Goal: Check status: Check status

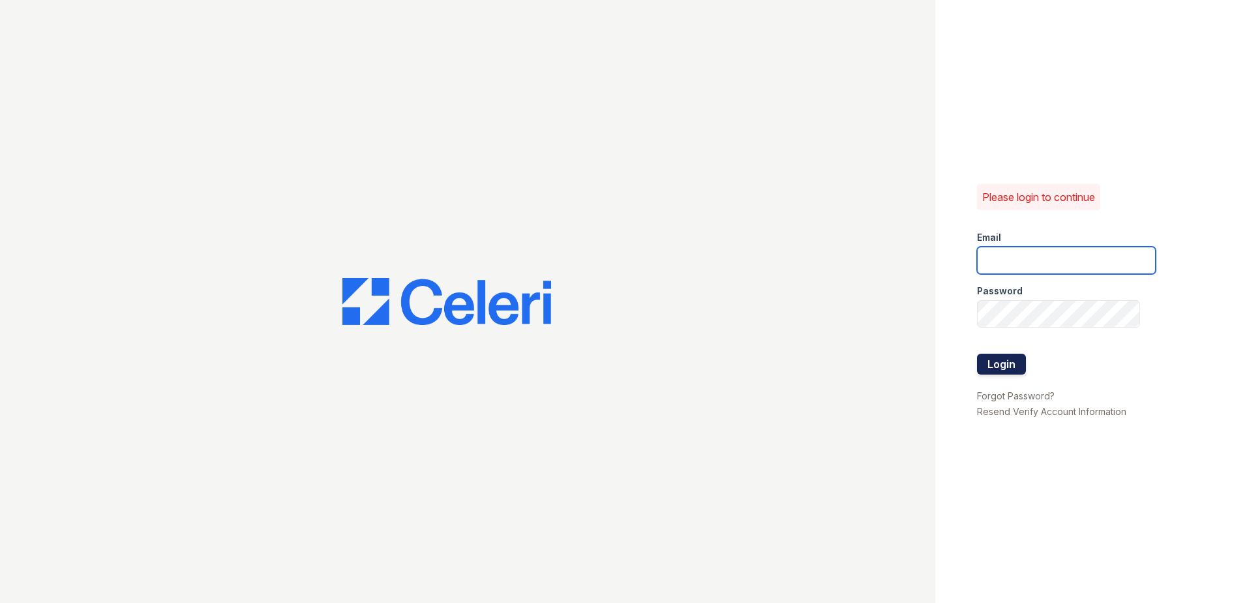
type input "[EMAIL_ADDRESS][DOMAIN_NAME]"
click at [1004, 365] on button "Login" at bounding box center [1001, 364] width 49 height 21
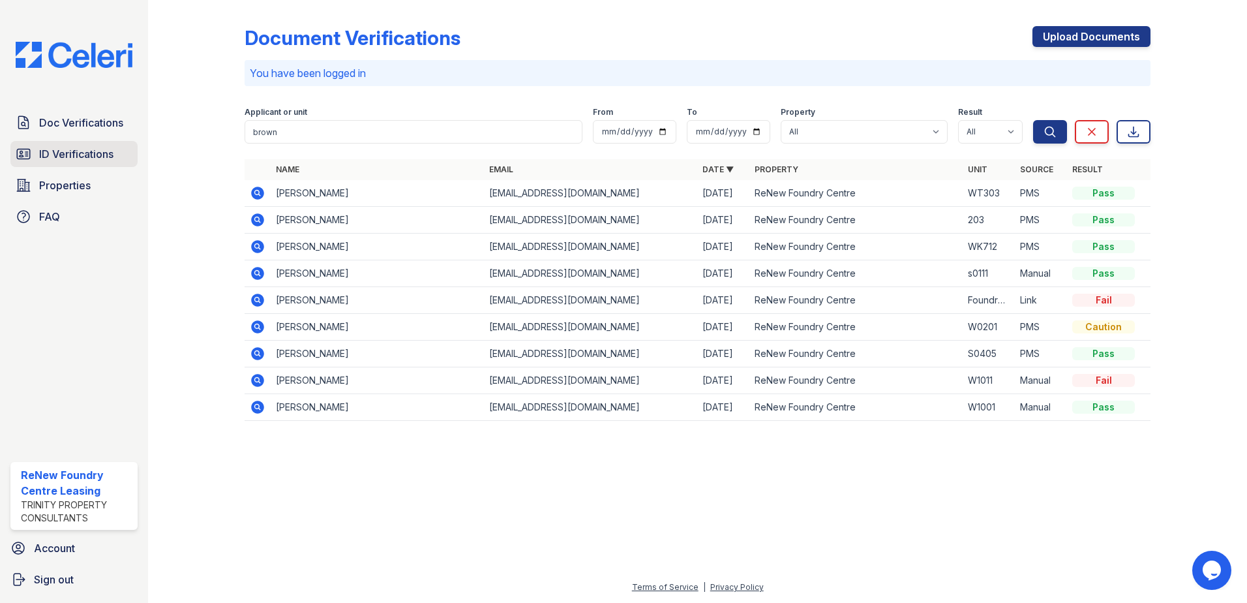
click at [79, 147] on span "ID Verifications" at bounding box center [76, 154] width 74 height 16
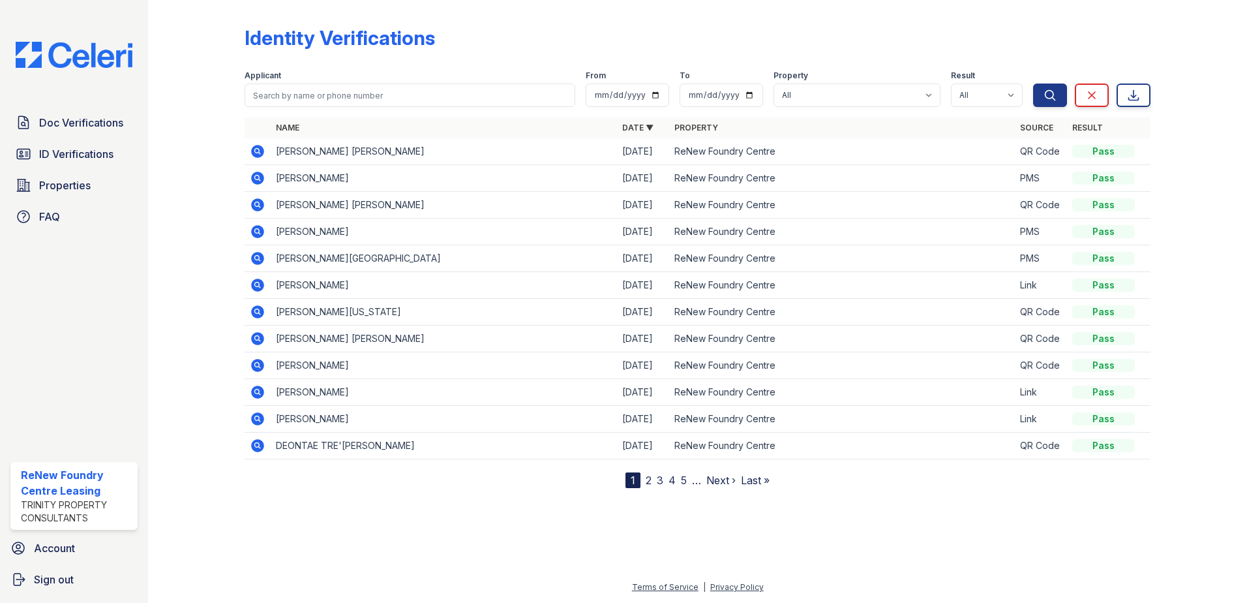
click at [255, 151] on icon at bounding box center [258, 152] width 16 height 16
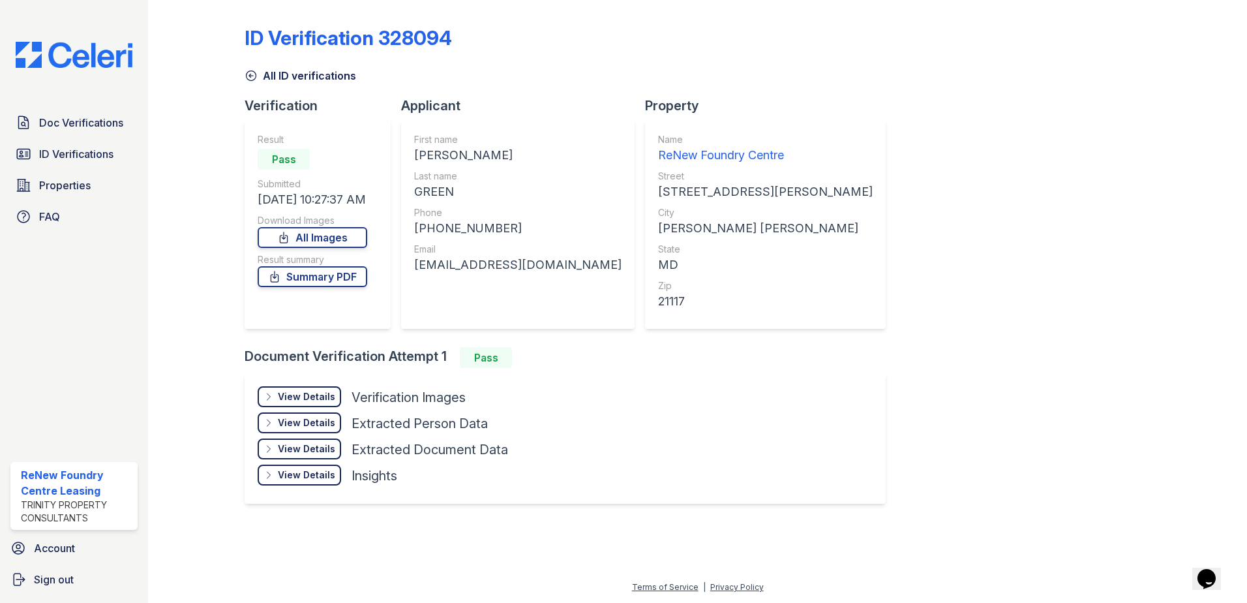
click at [249, 73] on icon at bounding box center [251, 75] width 13 height 13
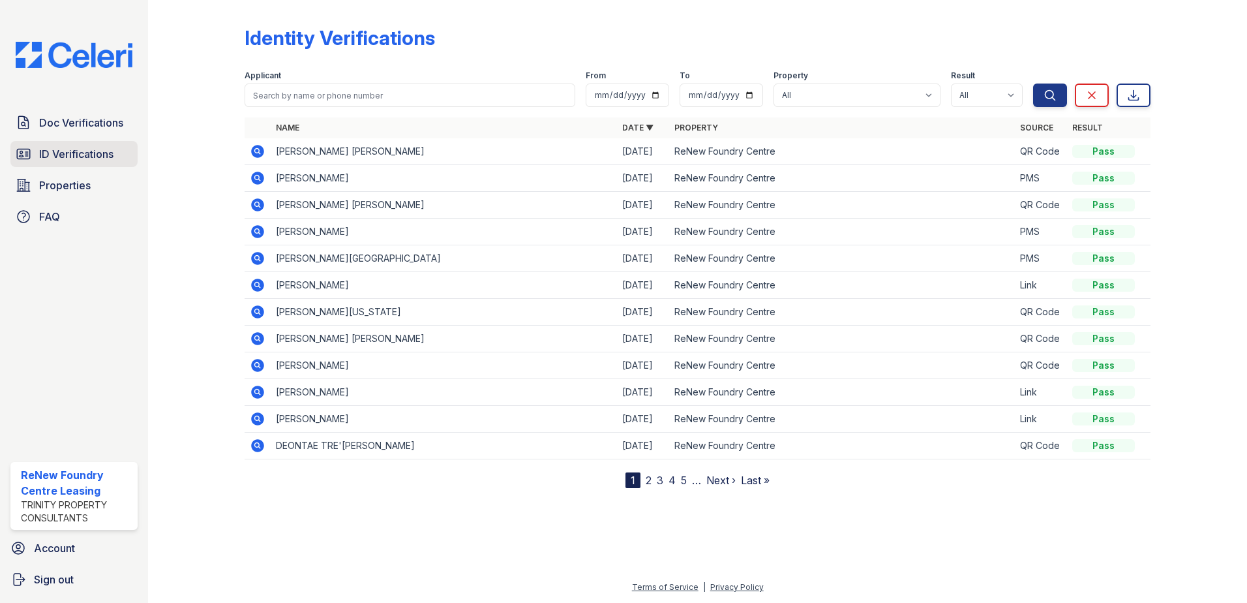
click at [102, 152] on span "ID Verifications" at bounding box center [76, 154] width 74 height 16
click at [82, 129] on span "Doc Verifications" at bounding box center [81, 123] width 84 height 16
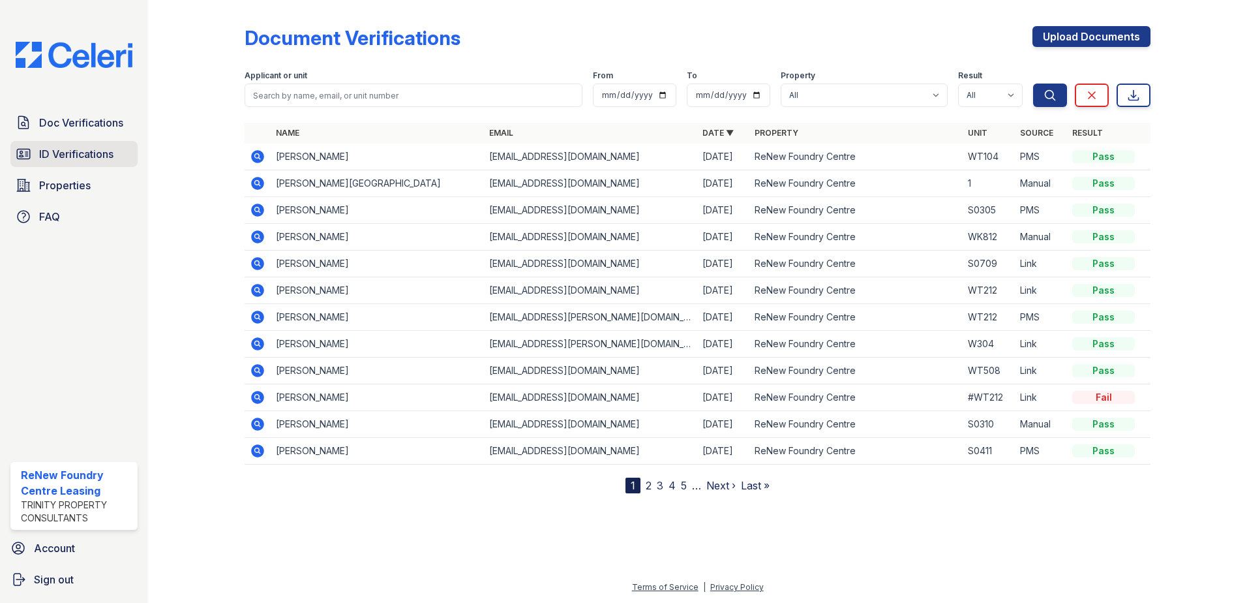
click at [91, 149] on span "ID Verifications" at bounding box center [76, 154] width 74 height 16
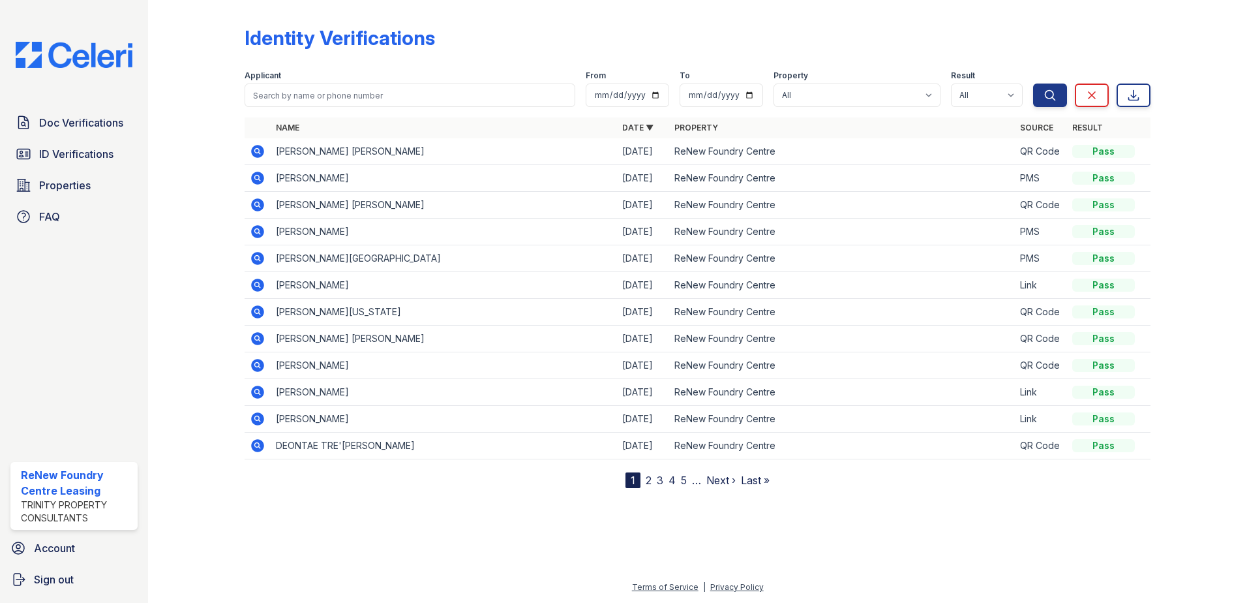
click at [262, 150] on icon at bounding box center [257, 151] width 13 height 13
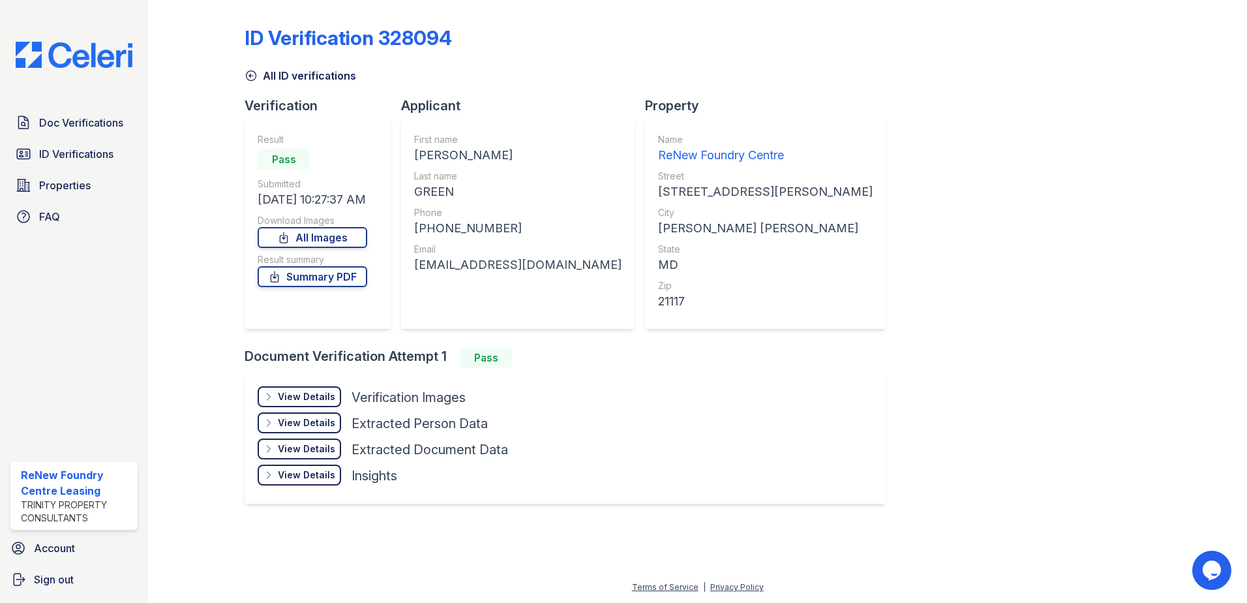
click at [248, 79] on icon at bounding box center [252, 76] width 10 height 10
